Goal: Navigation & Orientation: Find specific page/section

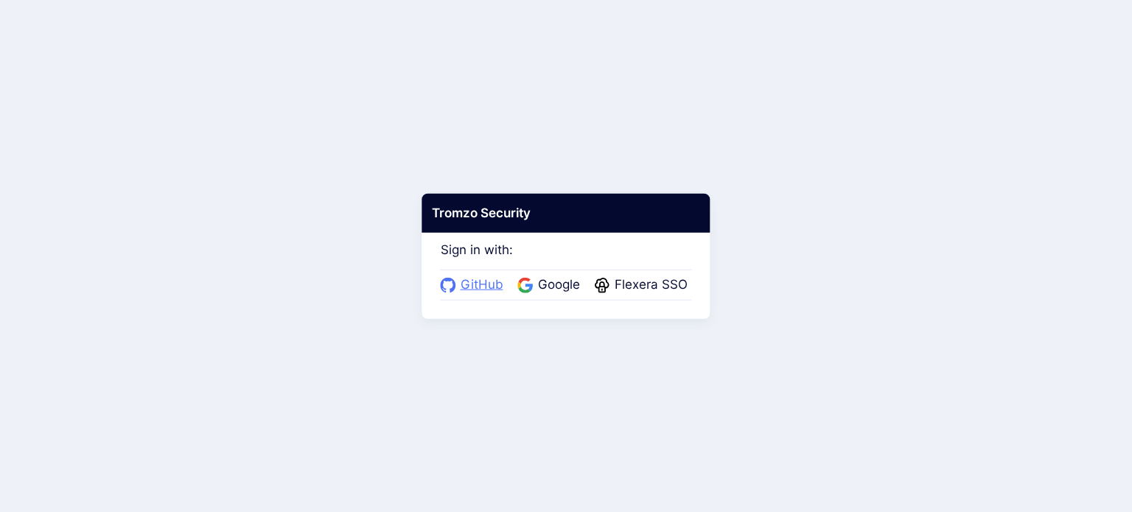
click at [489, 289] on span "GitHub" at bounding box center [482, 285] width 52 height 19
click at [632, 287] on span "Flexera SSO" at bounding box center [651, 285] width 82 height 19
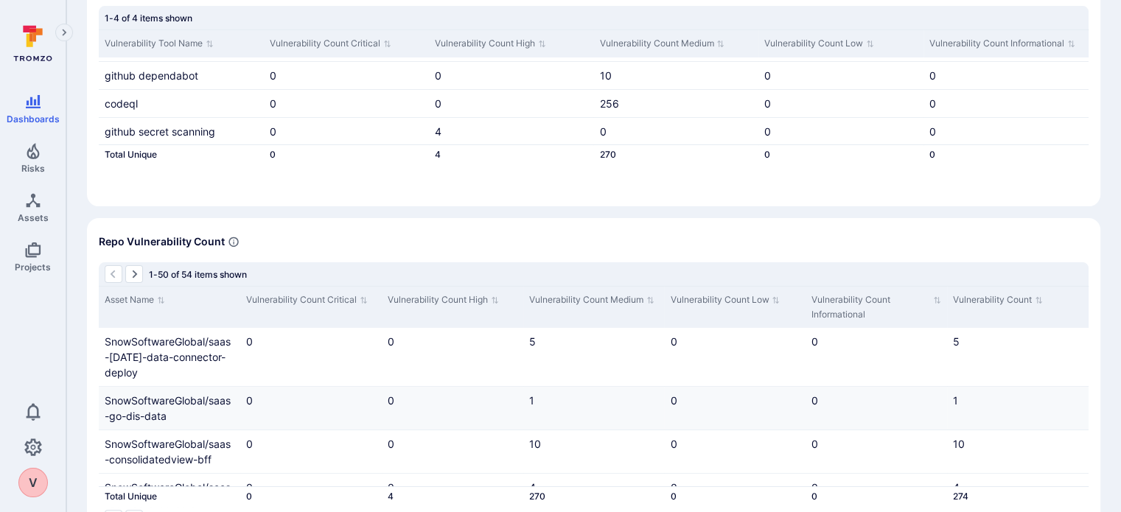
scroll to position [390, 0]
